Goal: Task Accomplishment & Management: Use online tool/utility

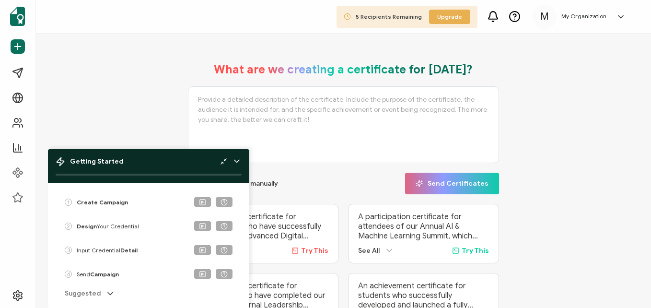
click at [324, 188] on div "Skip and create manually Send Certificates" at bounding box center [344, 184] width 312 height 22
click at [238, 160] on icon at bounding box center [237, 161] width 10 height 10
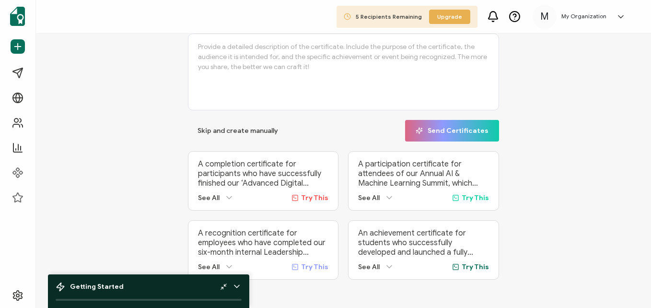
scroll to position [58, 0]
click at [317, 262] on span "Try This" at bounding box center [314, 266] width 27 height 8
type textarea "A recognition certificate for employees who have completed our six-month intern…"
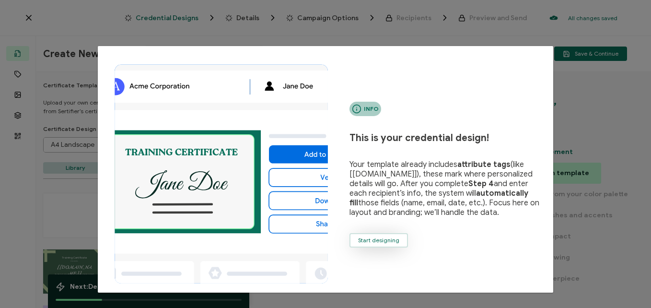
click at [379, 237] on span "Start designing" at bounding box center [378, 240] width 41 height 6
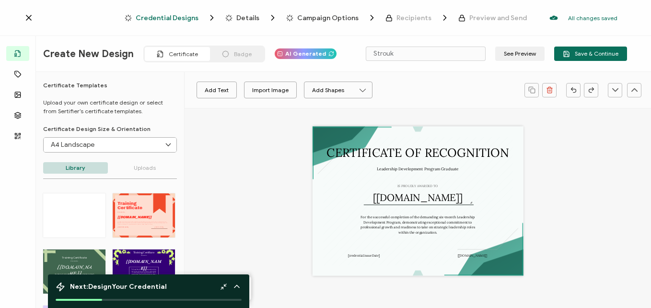
click at [167, 142] on icon at bounding box center [168, 145] width 12 height 14
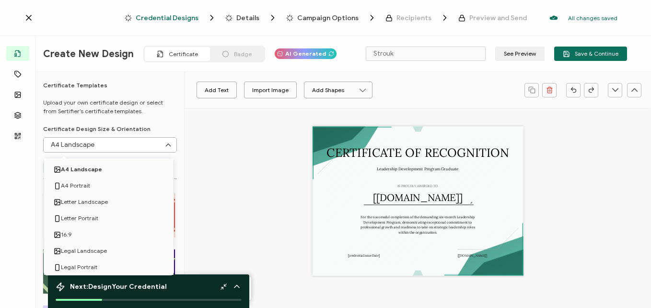
click at [167, 142] on icon at bounding box center [168, 145] width 12 height 14
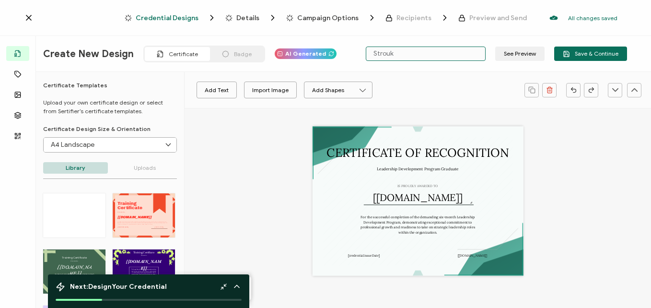
click at [448, 54] on input "Strouk" at bounding box center [426, 53] width 120 height 14
click at [512, 54] on button "See Preview" at bounding box center [519, 53] width 49 height 14
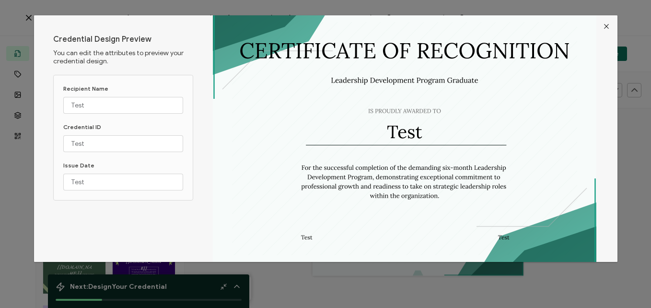
click at [604, 29] on icon "Close" at bounding box center [606, 27] width 8 height 8
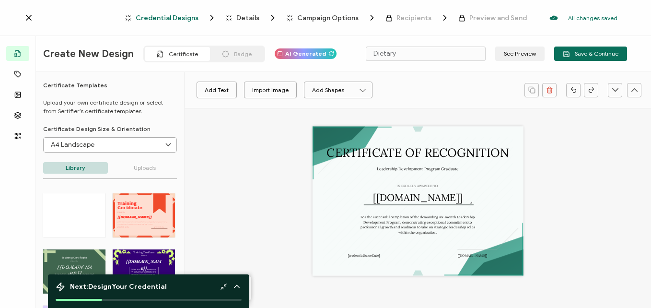
drag, startPoint x: 185, startPoint y: 203, endPoint x: 180, endPoint y: 240, distance: 37.2
click at [180, 240] on div "Templates Attributes Images Layers QR Code Certificate Templates Upload your ow…" at bounding box center [325, 191] width 651 height 238
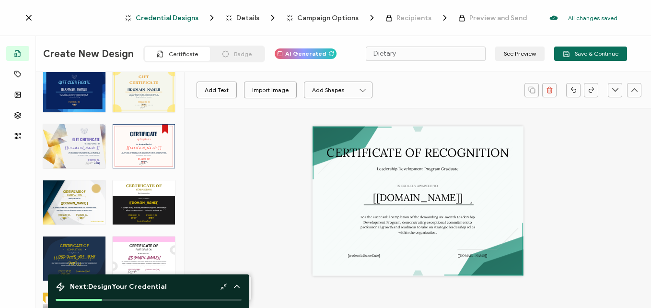
scroll to position [653, 0]
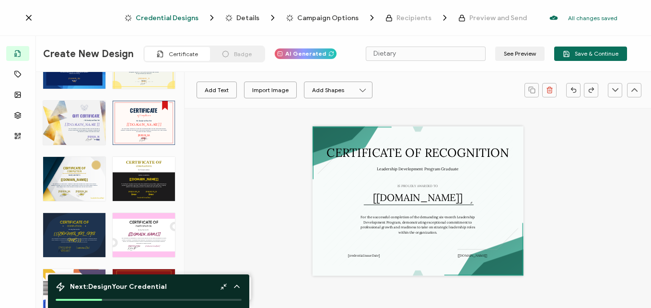
click at [159, 167] on div "CERTIFICATE OF The Certificate of Completion for Construction honors individual…" at bounding box center [144, 179] width 62 height 44
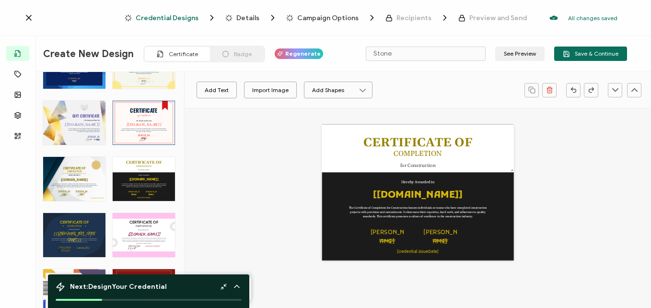
click at [82, 195] on div "CERTIFICATE OF The Certificate of Completion for Architects recognizes the succ…" at bounding box center [74, 179] width 62 height 44
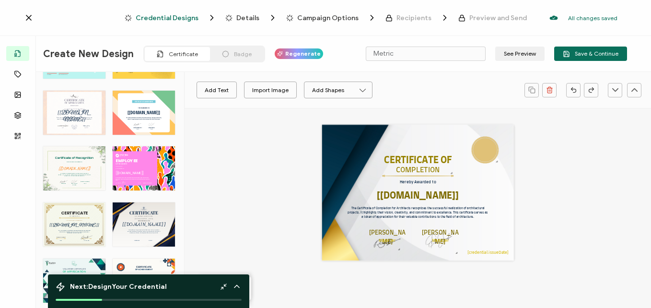
scroll to position [1025, 0]
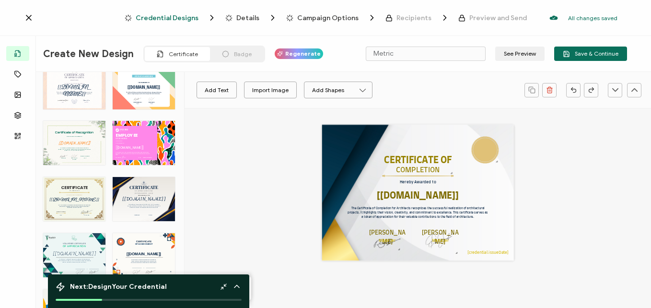
click at [69, 194] on div "CERTIFICATE This Army Certificate of Appreciation honors dedicated service and …" at bounding box center [74, 199] width 62 height 44
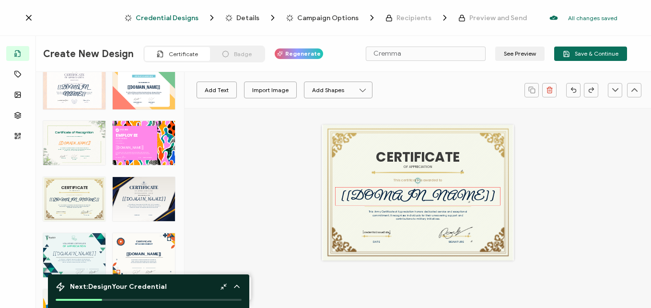
click at [422, 200] on pre "[[DOMAIN_NAME]]" at bounding box center [418, 195] width 154 height 15
click at [430, 195] on pre "[[DOMAIN_NAME]]" at bounding box center [418, 195] width 154 height 15
click at [444, 196] on pre "[[DOMAIN_NAME]]" at bounding box center [418, 195] width 154 height 15
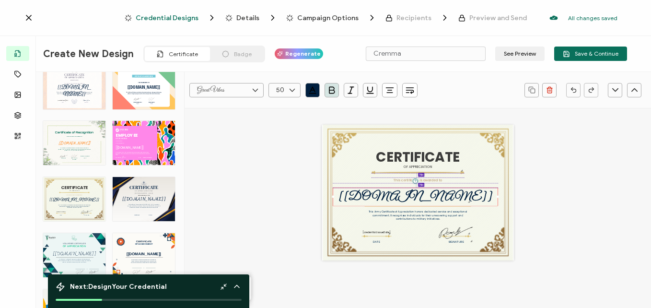
click at [449, 198] on div "[[DOMAIN_NAME]]" at bounding box center [415, 196] width 165 height 19
click at [428, 213] on pre "This Army Certificate of Appreciation honors dedicated service and exceptional …" at bounding box center [419, 214] width 100 height 11
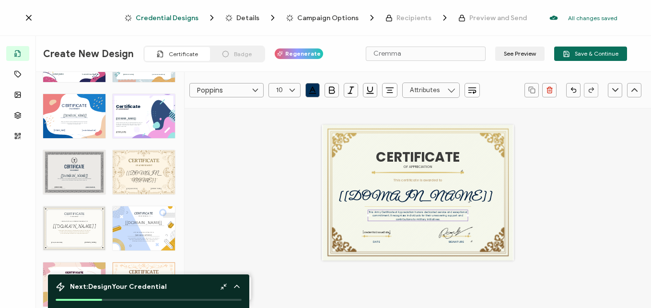
scroll to position [1742, 0]
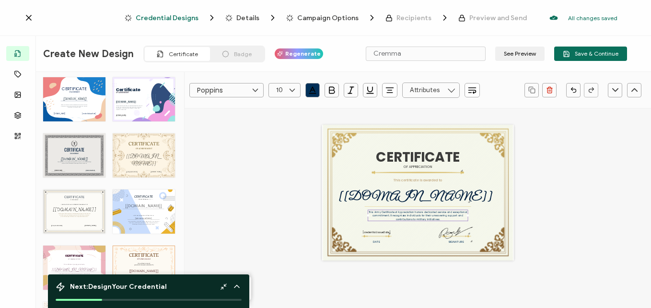
click at [141, 170] on div "CERTIFICATE Lorem ipsum dolor sit amet, consectetur adipiscing elit. Cras sit a…" at bounding box center [144, 155] width 62 height 44
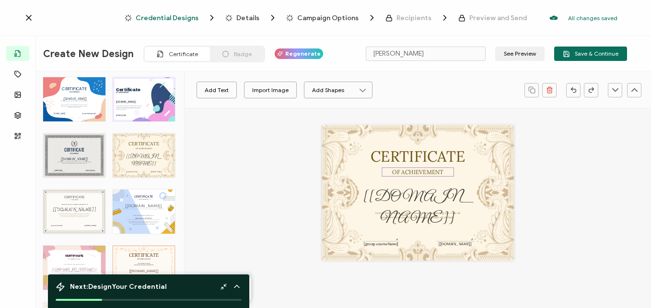
click at [418, 170] on pre "OF ACHIEVEMENT" at bounding box center [417, 172] width 51 height 8
click at [359, 180] on div "CERTIFICATE Lorem ipsum dolor sit amet, consectetur adipiscing elit. Cras sit a…" at bounding box center [418, 193] width 192 height 136
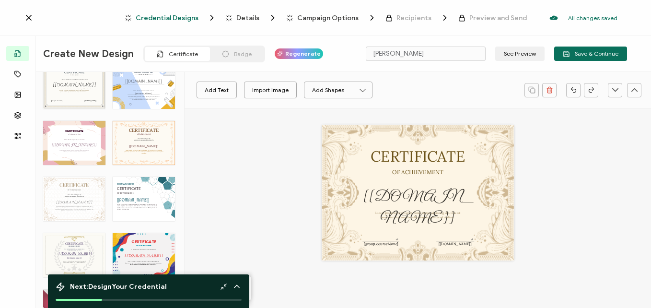
scroll to position [1986, 0]
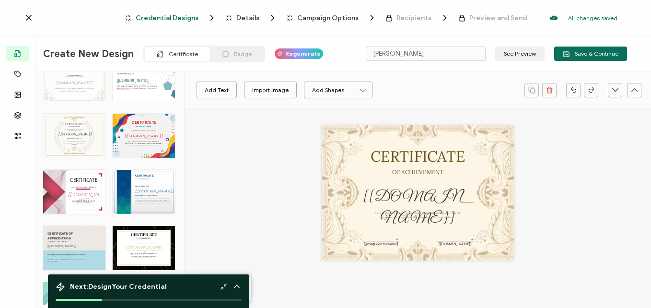
click at [58, 135] on div "CERTIFICATE The recipient’s full name, which will be automatically filled based…" at bounding box center [74, 136] width 62 height 44
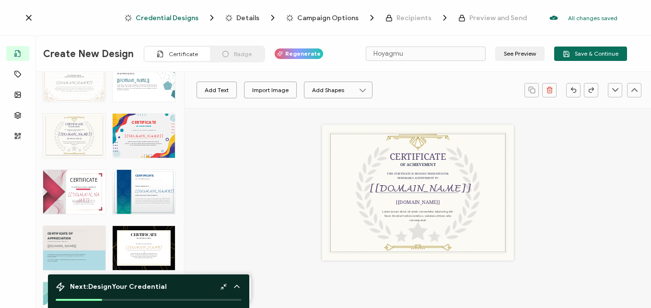
click at [165, 234] on div "CERTIFICATE The recipient’s full name, which will be automatically filled based…" at bounding box center [144, 248] width 62 height 44
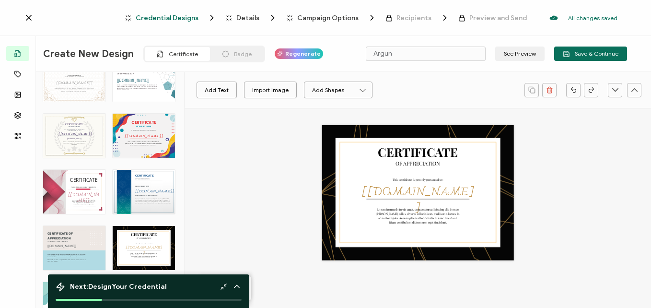
click at [77, 127] on div "CERTIFICATE The recipient’s full name, which will be automatically filled based…" at bounding box center [74, 136] width 62 height 44
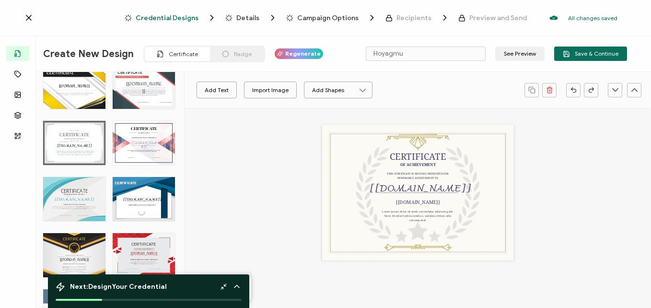
scroll to position [2510, 0]
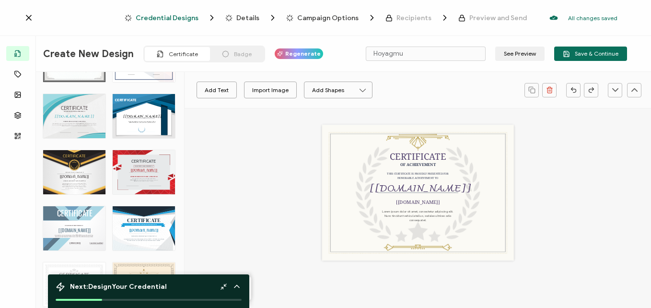
click at [81, 184] on div "CERTIFICATE THIS CERTIFICATE IS PRESENTED TO The recipient’s full name, which w…" at bounding box center [74, 172] width 62 height 44
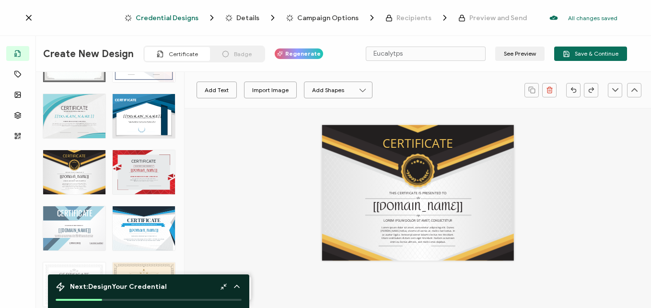
click at [238, 285] on icon at bounding box center [237, 286] width 10 height 10
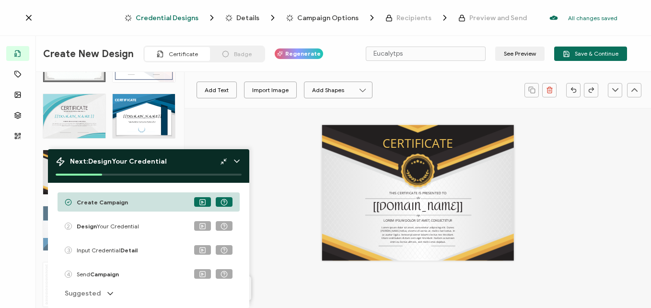
click at [235, 157] on icon at bounding box center [237, 161] width 10 height 10
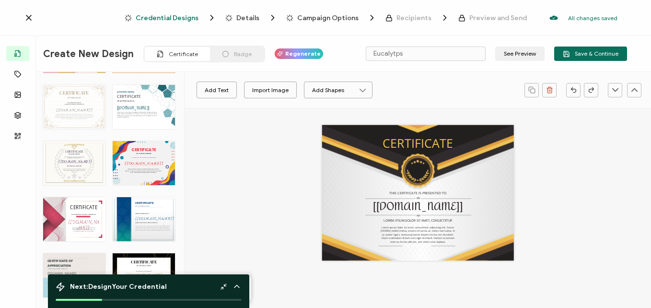
scroll to position [1894, 0]
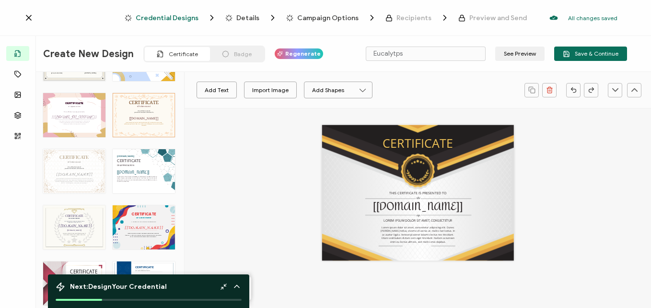
click at [71, 175] on div "CERTIFICATE Lorem ipsum dolor sit amet, consectetur adipiscing elit. Cras sit a…" at bounding box center [74, 171] width 62 height 44
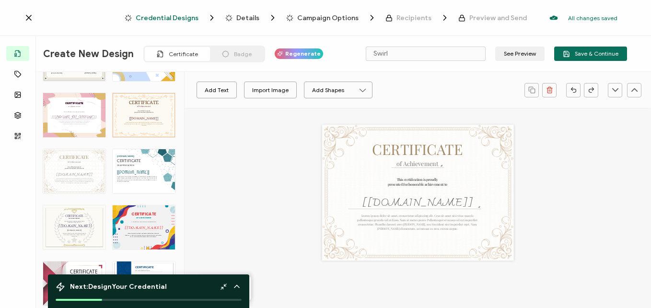
click at [165, 126] on div "CERTIFICATE Lorem ipsum dolor sit amet, consectetur adipiscing elit. Cras sit a…" at bounding box center [144, 115] width 62 height 44
type input "Banadura"
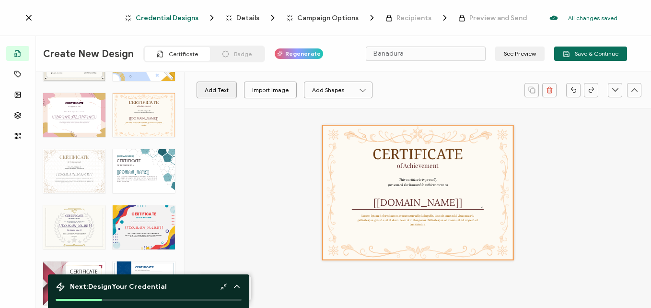
click at [220, 93] on button "Add Text" at bounding box center [217, 89] width 40 height 17
click at [422, 195] on pre "Edit this text" at bounding box center [417, 192] width 35 height 8
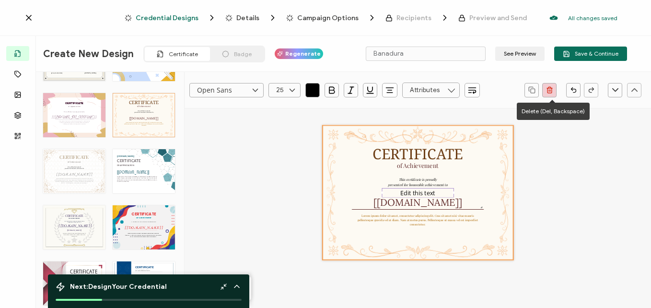
click at [551, 88] on icon "button" at bounding box center [549, 89] width 7 height 7
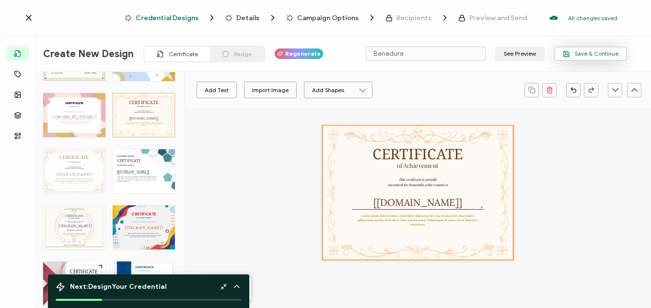
click at [597, 57] on span "Save & Continue" at bounding box center [591, 53] width 56 height 7
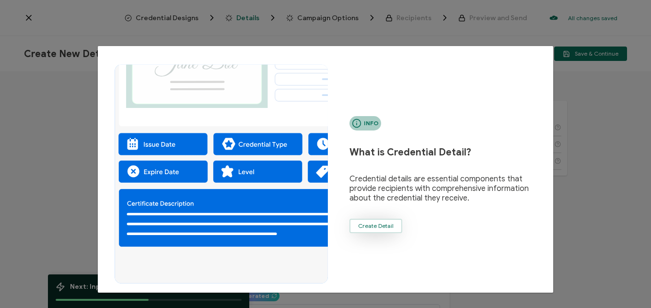
click at [382, 226] on span "Create Detail" at bounding box center [375, 226] width 35 height 6
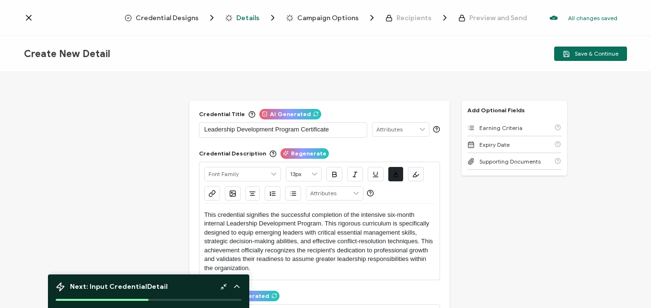
drag, startPoint x: 352, startPoint y: 127, endPoint x: 338, endPoint y: 135, distance: 16.1
click at [338, 135] on div "Leadership Development Program Certificate" at bounding box center [283, 129] width 158 height 13
drag, startPoint x: 337, startPoint y: 132, endPoint x: 193, endPoint y: 142, distance: 144.6
click at [193, 142] on div "Credential Title AI Generated Leadership Development Program Certificate ISSUER…" at bounding box center [319, 281] width 260 height 361
click at [285, 269] on p "This credential signifies the successful completion of the intensive six-month …" at bounding box center [319, 241] width 231 height 62
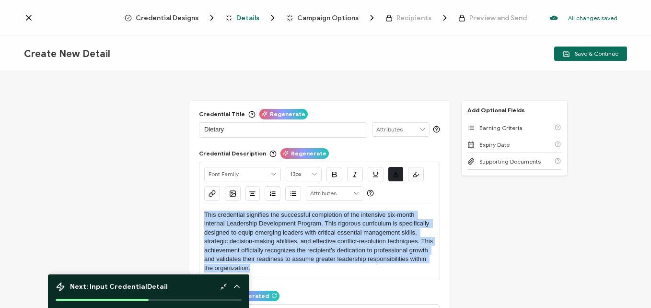
drag, startPoint x: 267, startPoint y: 274, endPoint x: 194, endPoint y: 212, distance: 95.9
click at [194, 212] on div "Credential Title Regenerate Dietary ISSUER Issuer Name Credential Description R…" at bounding box center [319, 281] width 260 height 361
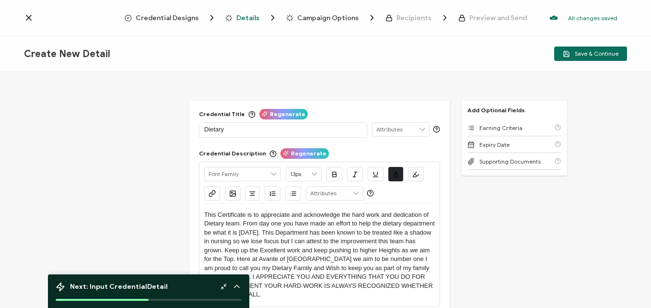
click at [234, 128] on p "Dietary" at bounding box center [283, 130] width 158 height 10
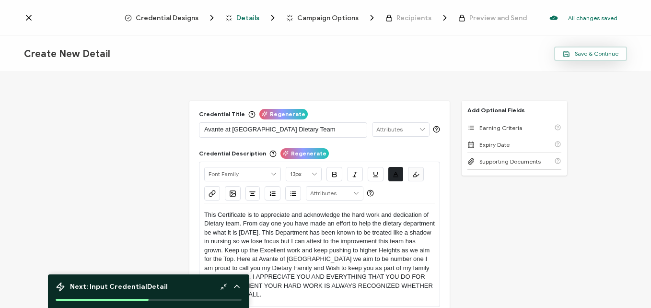
click at [611, 56] on span "Save & Continue" at bounding box center [591, 53] width 56 height 7
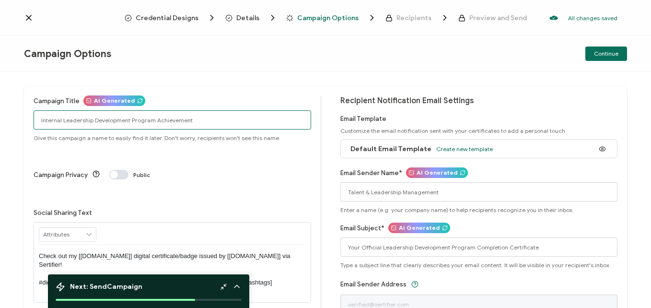
drag, startPoint x: 192, startPoint y: 120, endPoint x: 19, endPoint y: 138, distance: 174.4
click at [19, 138] on div "Campaign Title AI Generated Internal Leadership Development Program Achievement…" at bounding box center [325, 190] width 651 height 236
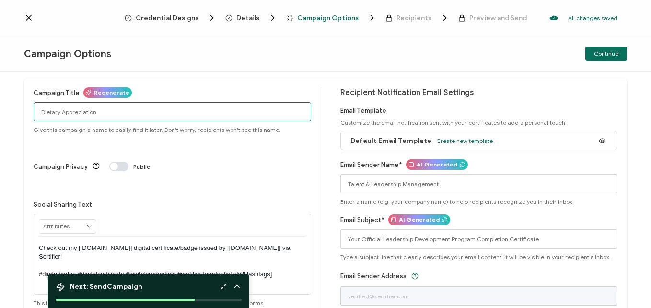
scroll to position [2, 0]
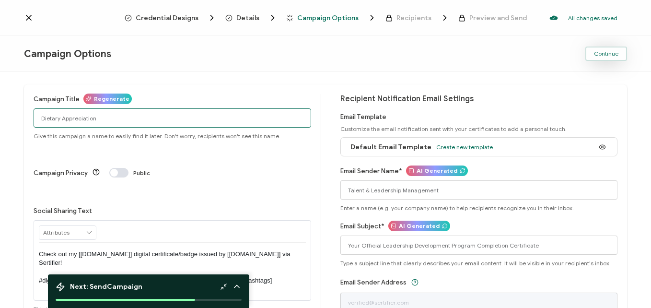
type input "Dietary Appreciation"
click at [610, 58] on button "Continue" at bounding box center [606, 53] width 42 height 14
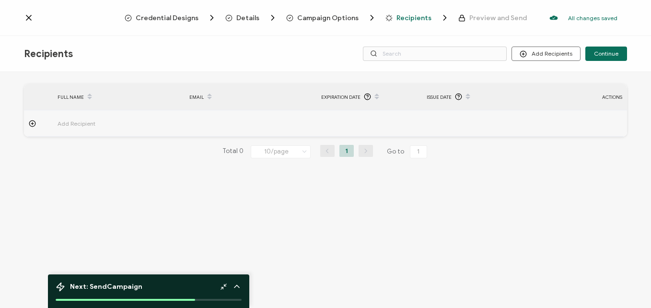
click at [610, 58] on button "Continue" at bounding box center [606, 53] width 42 height 14
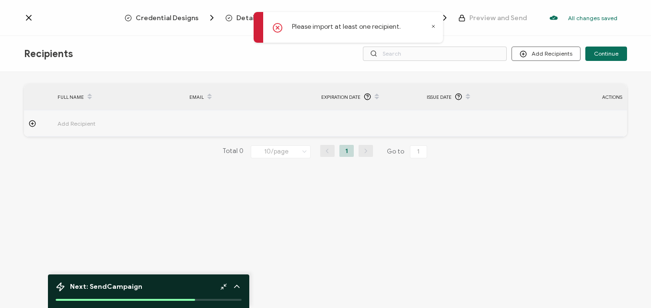
click at [28, 121] on div at bounding box center [38, 123] width 29 height 7
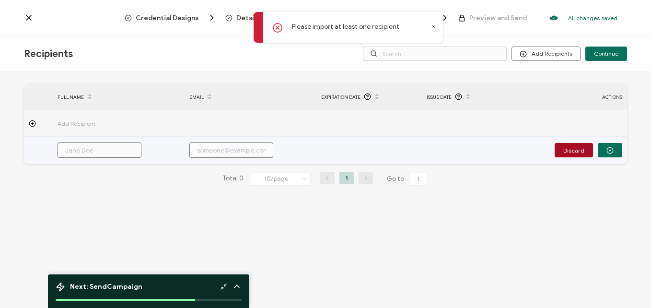
click at [109, 153] on input "text" at bounding box center [100, 149] width 84 height 15
type input "k"
type input "ki"
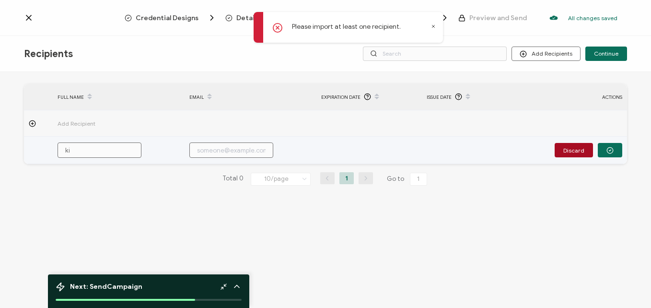
type input "kin"
type input "king"
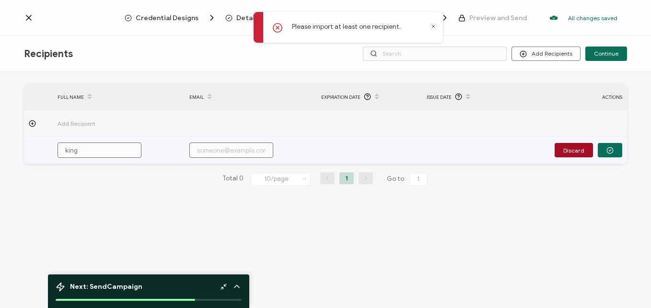
click at [201, 154] on input "text" at bounding box center [231, 149] width 84 height 15
type input "k"
type input "ki"
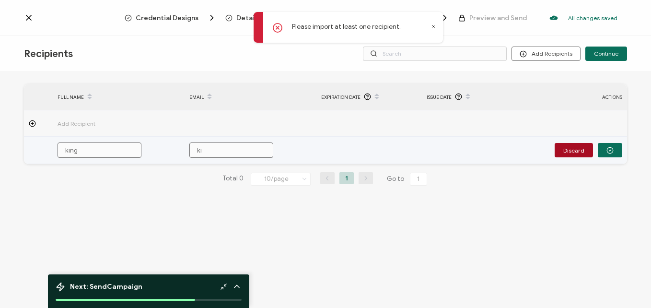
type input "kin"
type input "king"
type input "kingh"
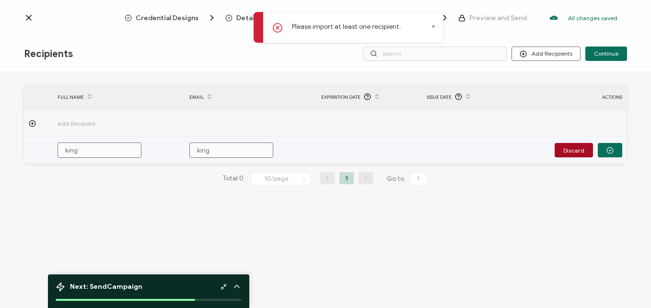
type input "kingh"
type input "kinghu"
type input "kinghun"
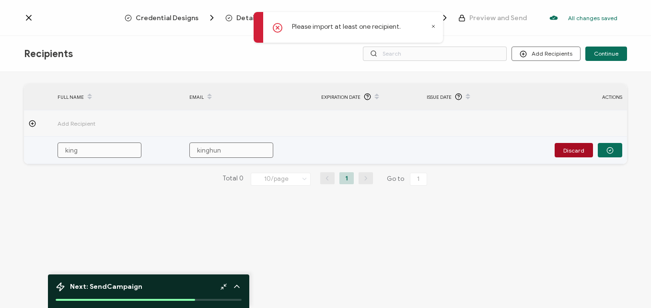
type input "kinghunt"
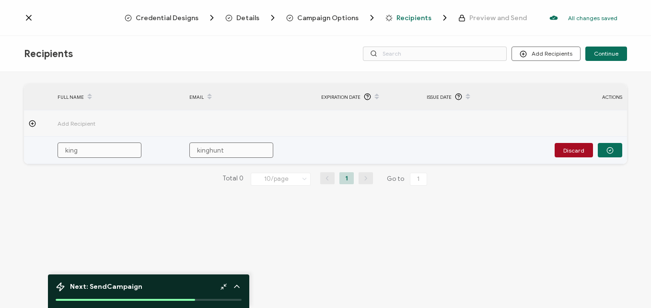
type input "kinghunt9"
type input "kinghunt92"
type input "kinghunt92@"
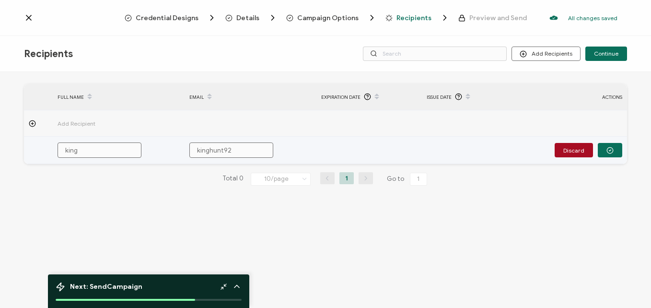
type input "kinghunt92@"
type input "kinghunt92@g"
type input "kinghunt92@gm"
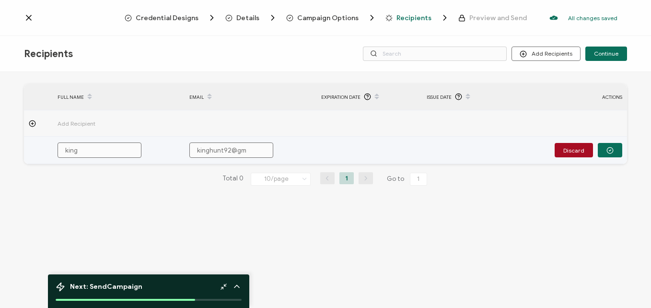
type input "kinghunt92@gma"
type input "kinghunt92@gmai"
type input "[EMAIL_ADDRESS]"
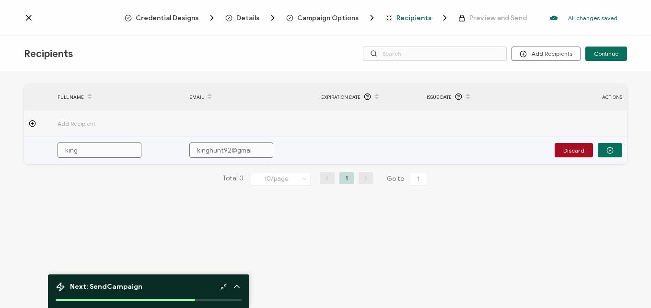
type input "[EMAIL_ADDRESS]"
type input "[EMAIL_ADDRESS]."
type input "kinghunt92@gmail.c"
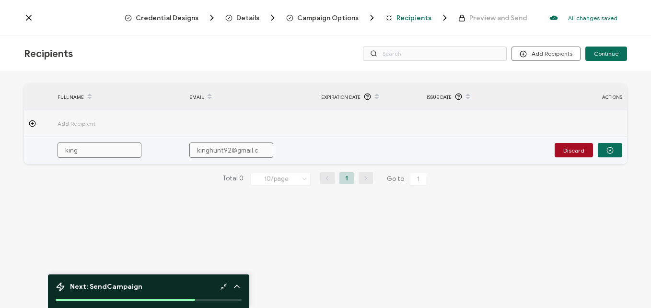
type input "[EMAIL_ADDRESS][DOMAIN_NAME]"
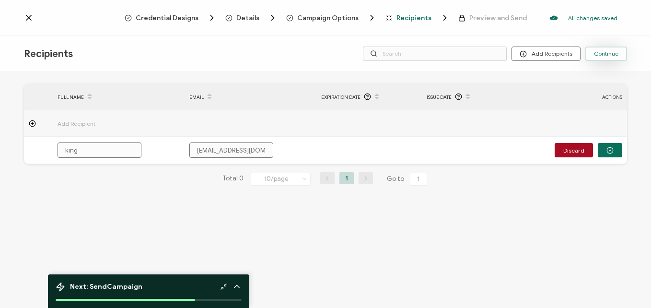
type input "[EMAIL_ADDRESS][DOMAIN_NAME]"
click at [611, 60] on button "Continue" at bounding box center [606, 53] width 42 height 14
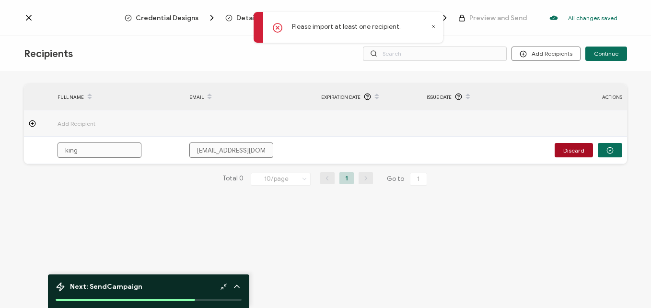
click at [33, 124] on icon at bounding box center [33, 123] width 0 height 2
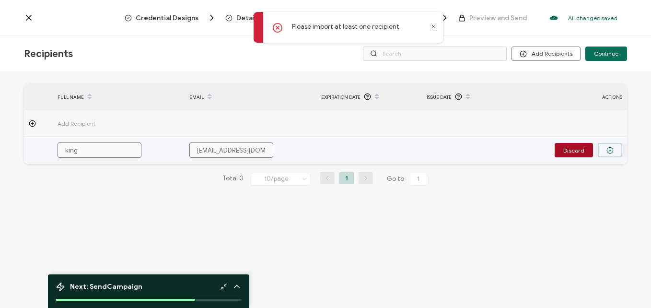
click at [608, 151] on icon "button" at bounding box center [609, 150] width 7 height 7
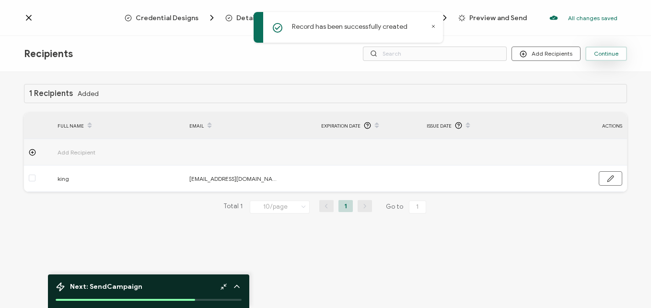
click at [608, 51] on span "Continue" at bounding box center [606, 54] width 24 height 6
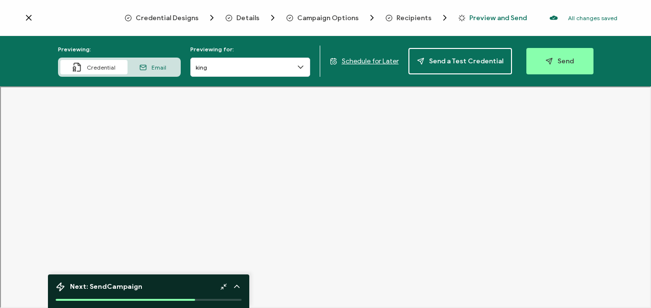
click at [286, 80] on div "Previewing: Credential Email Previewing for: king Schedule for Later Send a Tes…" at bounding box center [325, 61] width 651 height 50
click at [293, 69] on input "king" at bounding box center [250, 67] width 120 height 19
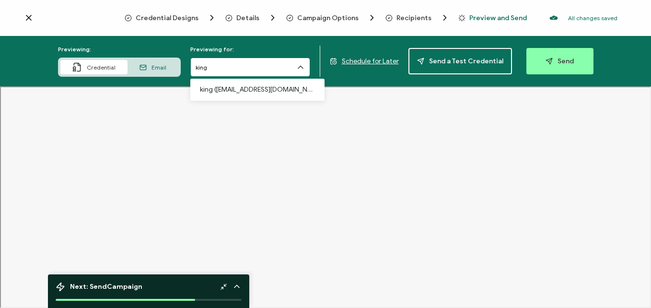
click at [293, 69] on input "king" at bounding box center [250, 67] width 120 height 19
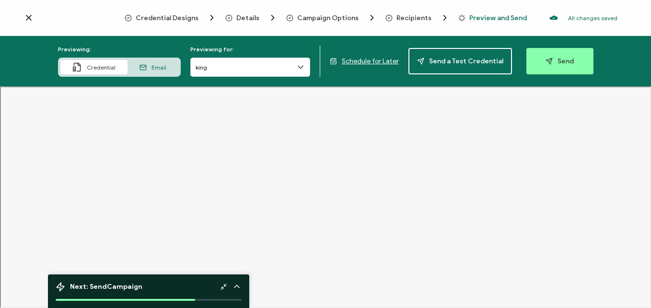
click at [117, 72] on div "Credential" at bounding box center [93, 67] width 67 height 14
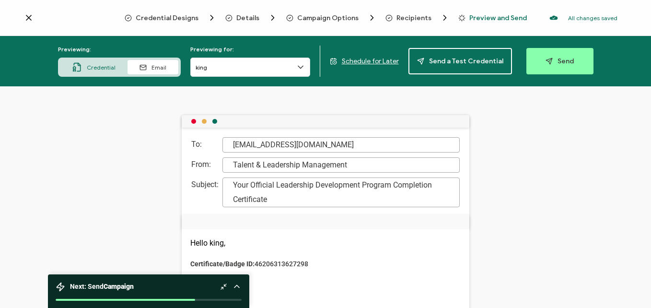
click at [104, 67] on span "Credential" at bounding box center [101, 67] width 29 height 7
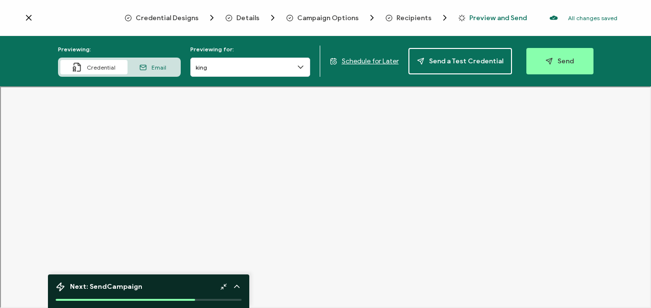
click at [249, 17] on span "Details" at bounding box center [247, 17] width 23 height 7
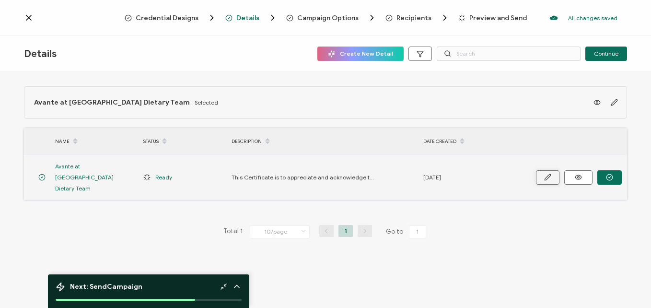
click at [551, 173] on button "button" at bounding box center [547, 177] width 23 height 14
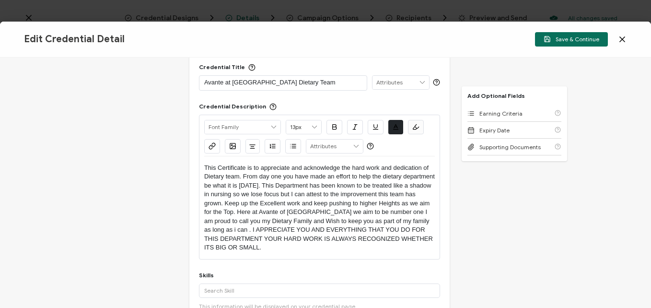
scroll to position [29, 0]
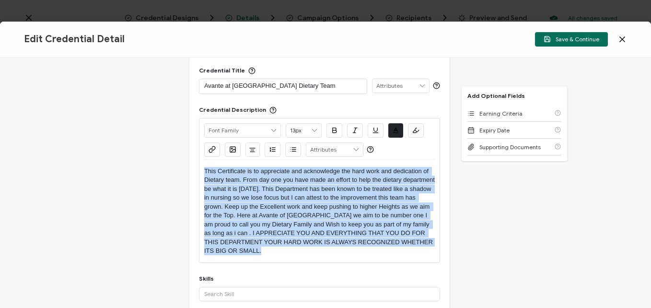
drag, startPoint x: 266, startPoint y: 255, endPoint x: 185, endPoint y: 169, distance: 119.3
click at [185, 169] on div "Credential Title Avante at [GEOGRAPHIC_DATA] Dietary Team ISSUER Issuer Name Cr…" at bounding box center [325, 183] width 651 height 250
copy p "This Certificate is to appreciate and acknowledge the hard work and dedication …"
